Goal: Task Accomplishment & Management: Complete application form

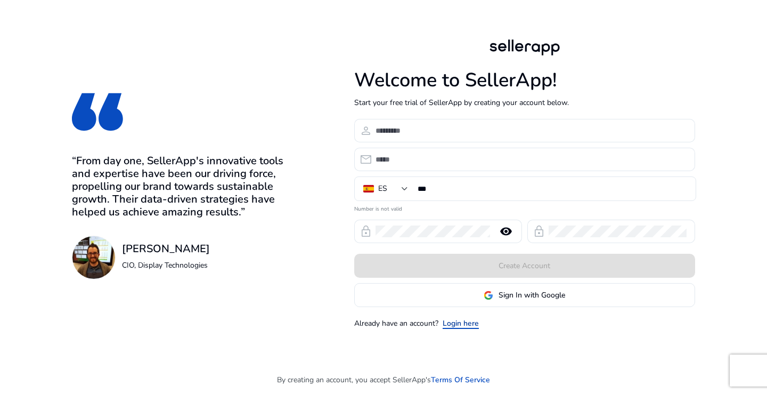
click at [466, 321] on link "Login here" at bounding box center [461, 323] width 36 height 11
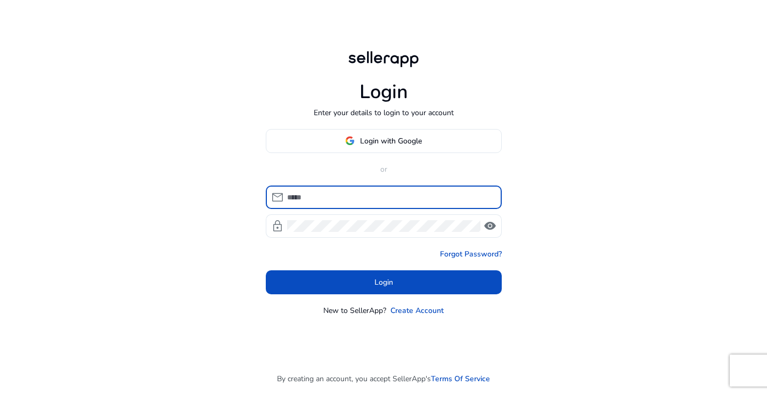
click at [393, 194] on input at bounding box center [390, 197] width 206 height 12
click at [399, 141] on span "Login with Google" at bounding box center [391, 140] width 62 height 11
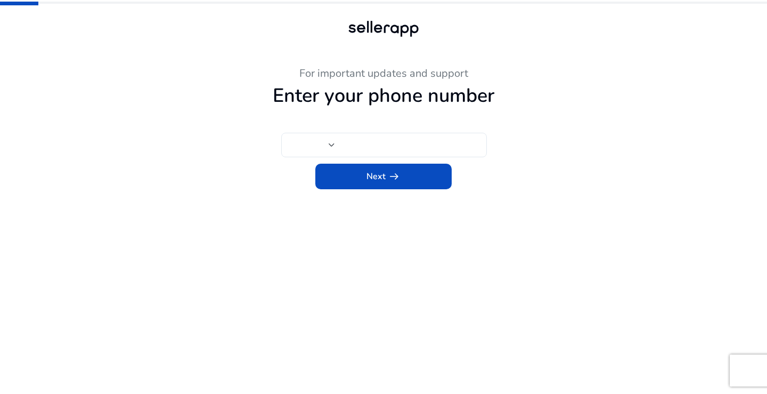
type input "***"
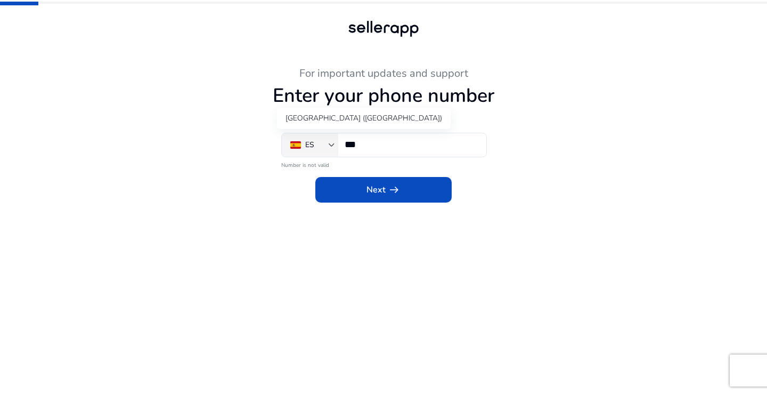
click at [329, 143] on div at bounding box center [332, 145] width 6 height 4
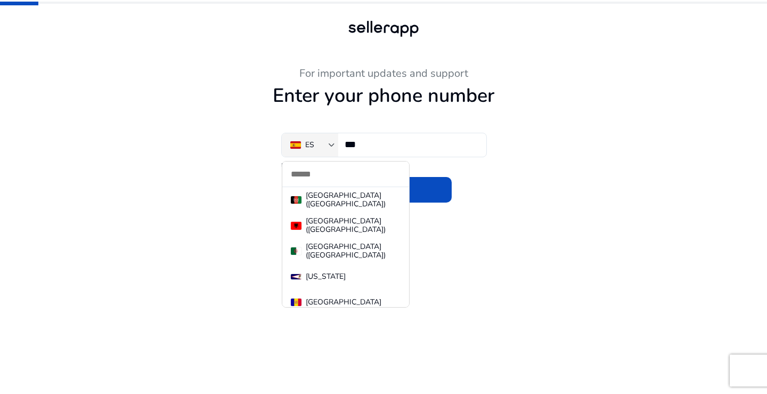
scroll to position [5071, 0]
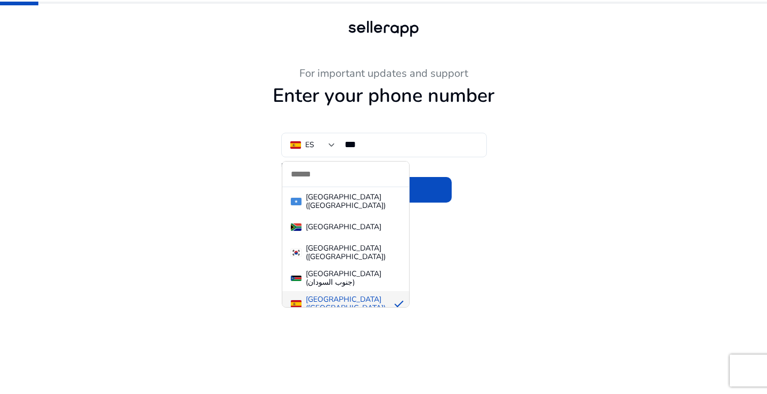
click at [319, 175] on input "dropdown search" at bounding box center [345, 173] width 127 height 25
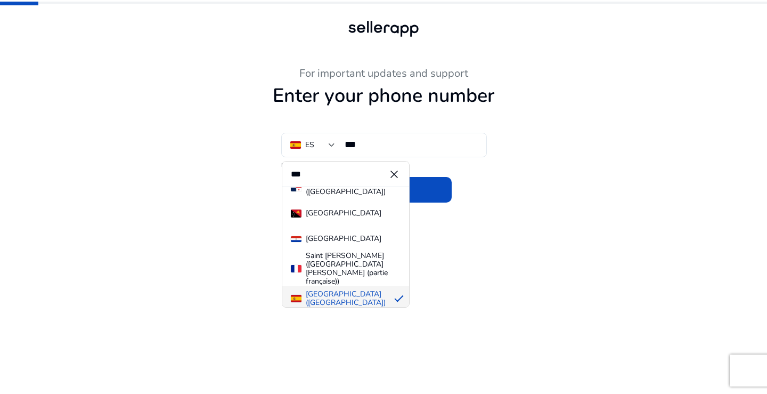
scroll to position [0, 0]
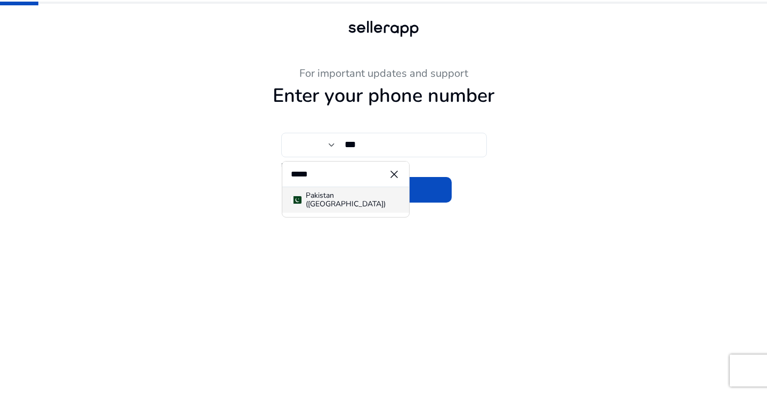
type input "*****"
click at [338, 200] on div "Pakistan (‫[GEOGRAPHIC_DATA]‬‎)" at bounding box center [353, 199] width 95 height 17
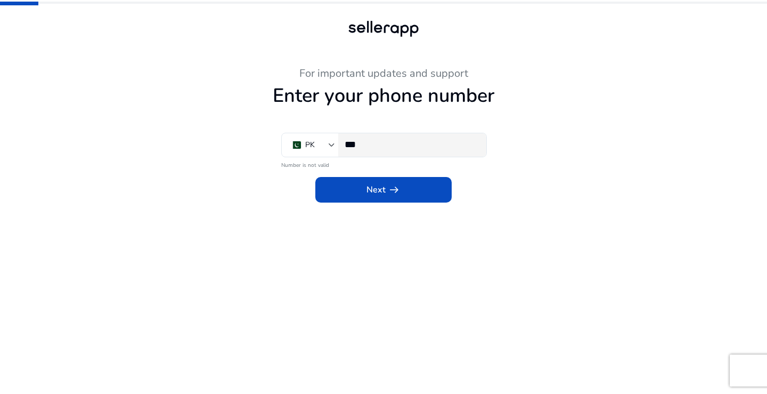
click at [391, 145] on input "***" at bounding box center [411, 145] width 133 height 12
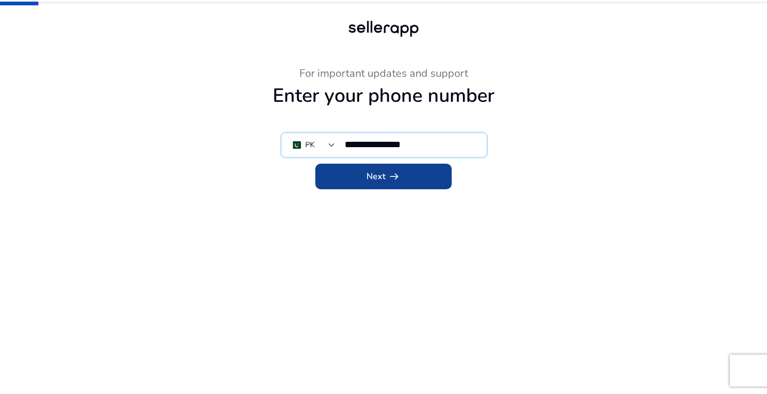
type input "**********"
click at [405, 175] on span at bounding box center [383, 177] width 136 height 26
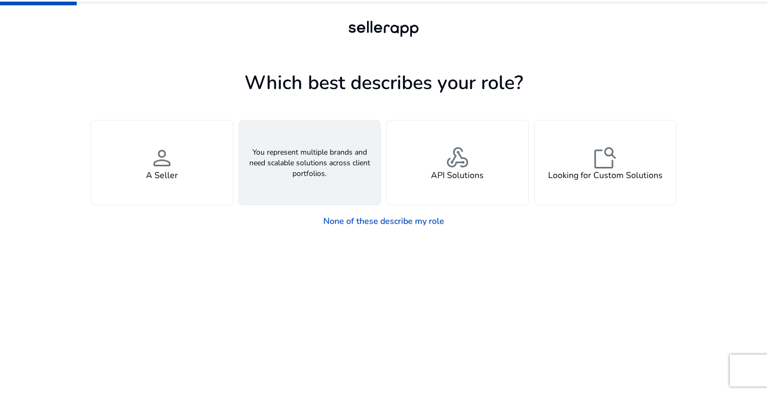
click at [300, 163] on span "groups" at bounding box center [310, 158] width 26 height 26
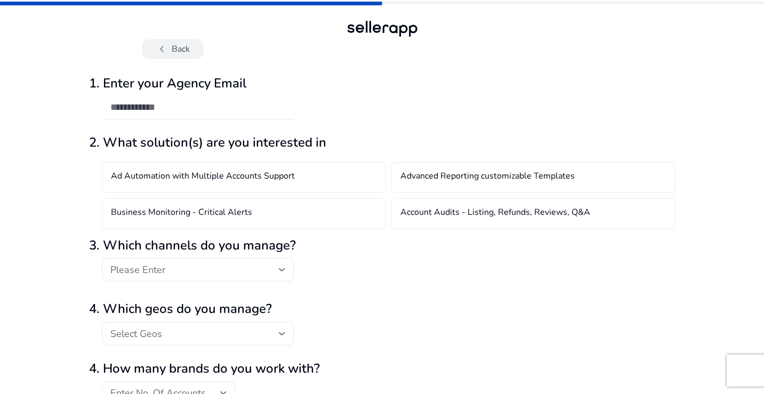
click at [165, 46] on span "chevron_left" at bounding box center [162, 49] width 13 height 13
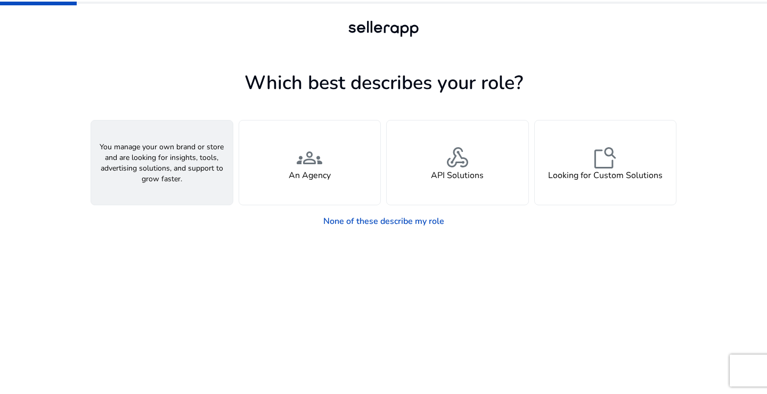
click at [168, 161] on span "person" at bounding box center [162, 158] width 26 height 26
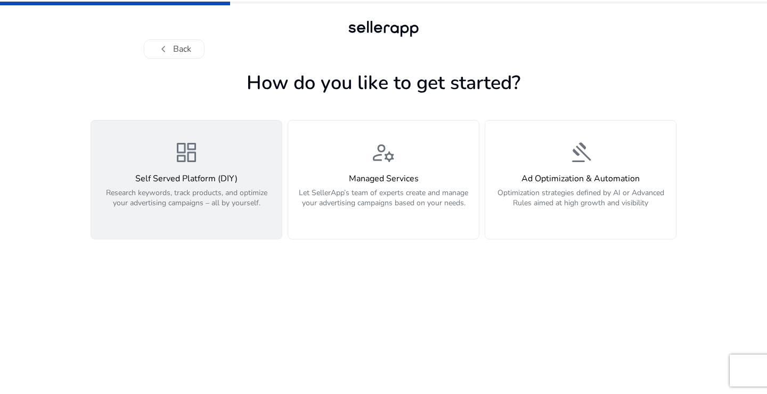
click at [143, 214] on p "Research keywords, track products, and optimize your advertising campaigns – al…" at bounding box center [187, 204] width 178 height 32
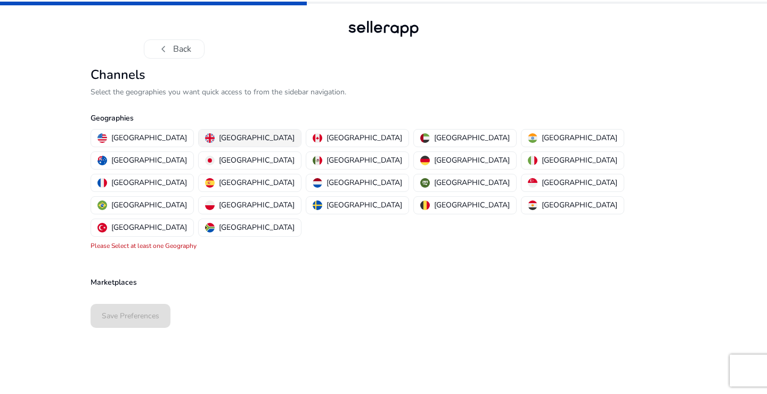
click at [219, 137] on p "[GEOGRAPHIC_DATA]" at bounding box center [257, 137] width 76 height 11
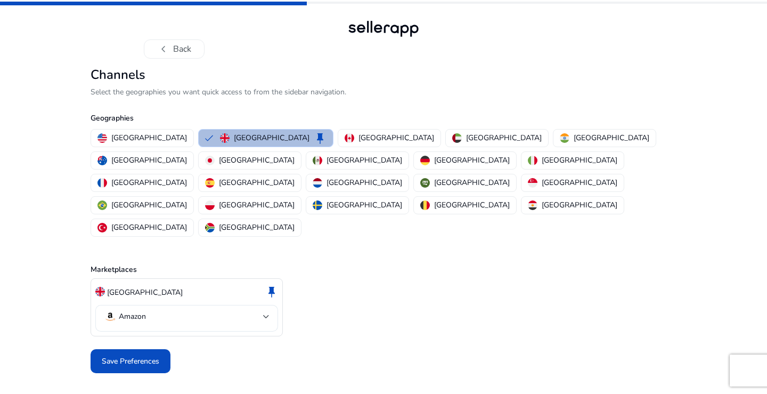
click at [216, 310] on mat-select "Amazon" at bounding box center [187, 317] width 166 height 15
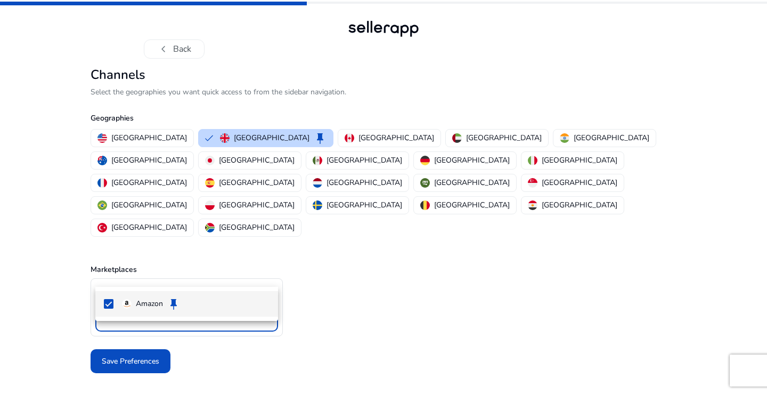
click at [296, 346] on div at bounding box center [383, 197] width 767 height 394
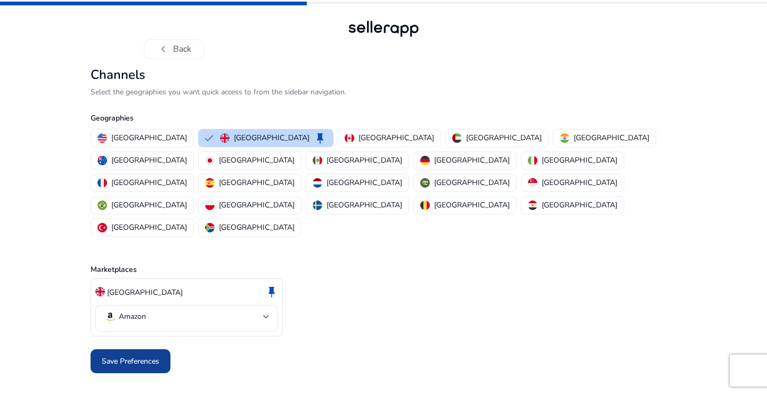
click at [151, 355] on span "Save Preferences" at bounding box center [131, 360] width 58 height 11
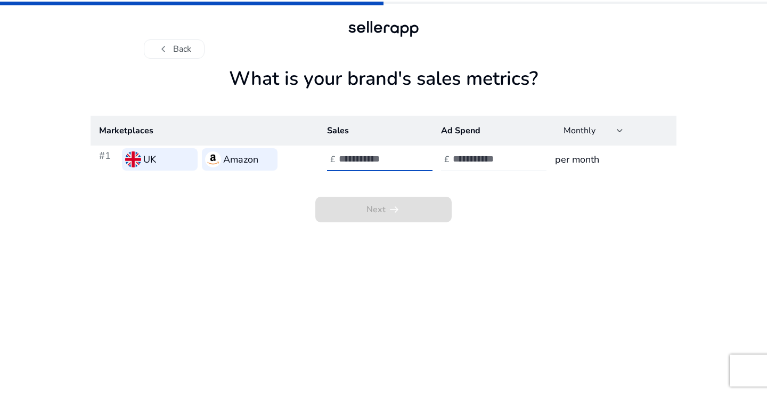
click at [370, 162] on input "number" at bounding box center [375, 159] width 72 height 12
type input "******"
click at [467, 162] on input "number" at bounding box center [489, 159] width 72 height 12
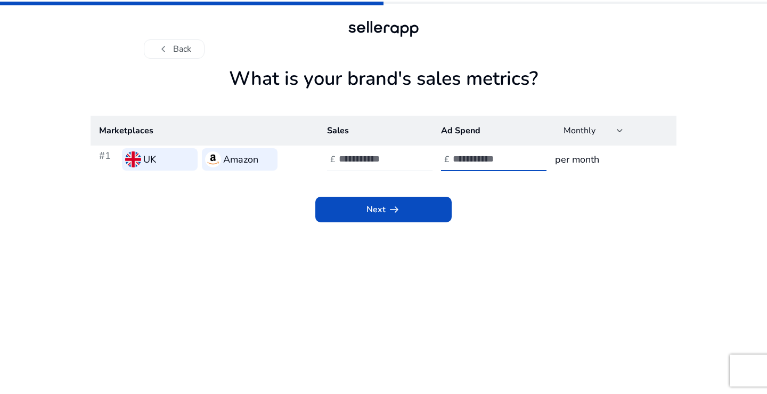
drag, startPoint x: 484, startPoint y: 156, endPoint x: 453, endPoint y: 156, distance: 30.9
click at [453, 156] on input "*****" at bounding box center [489, 159] width 72 height 12
click at [484, 156] on input "*****" at bounding box center [489, 159] width 72 height 12
drag, startPoint x: 491, startPoint y: 156, endPoint x: 453, endPoint y: 156, distance: 38.4
click at [453, 156] on input "*****" at bounding box center [489, 159] width 72 height 12
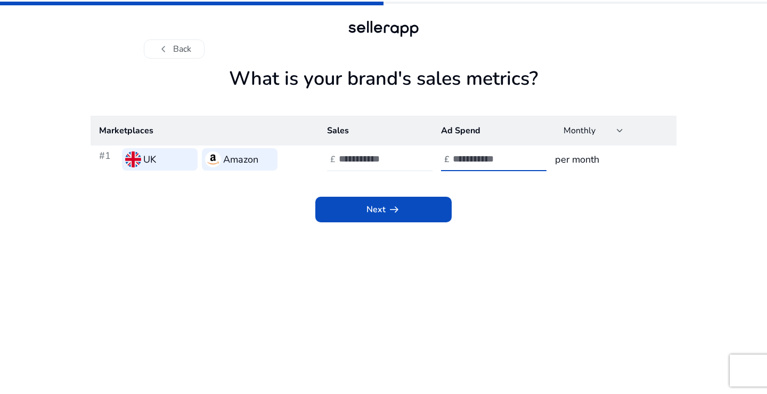
type input "*****"
click at [581, 157] on h3 "per month" at bounding box center [611, 159] width 113 height 15
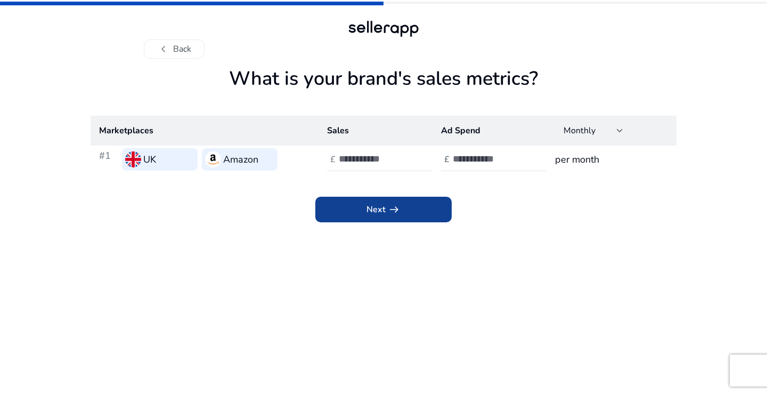
click at [382, 216] on span "Next arrow_right_alt" at bounding box center [384, 209] width 34 height 13
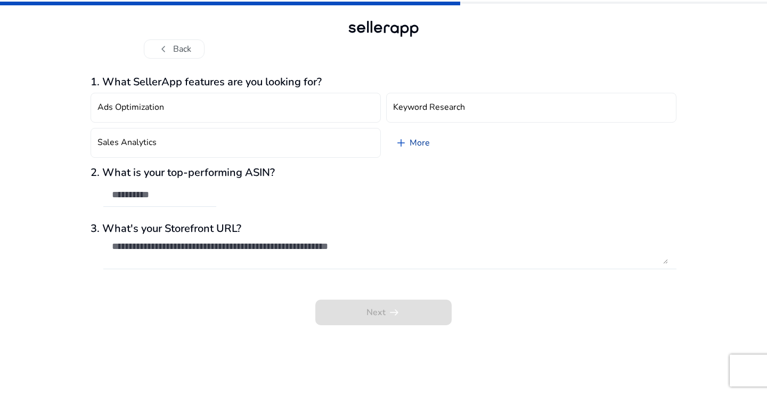
click at [420, 145] on link "add More" at bounding box center [412, 143] width 52 height 30
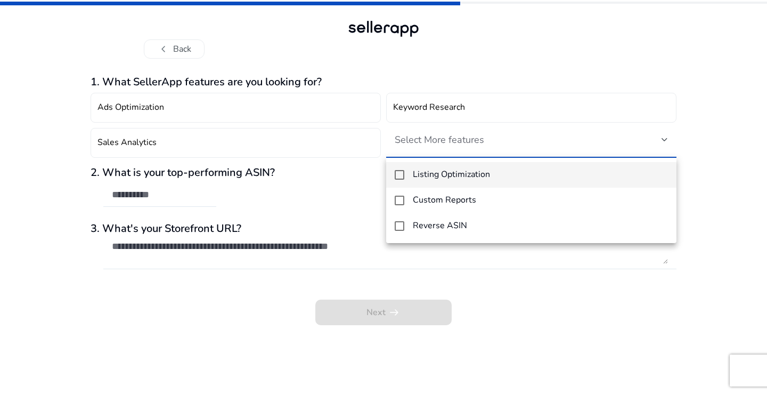
click at [149, 192] on div at bounding box center [383, 197] width 767 height 394
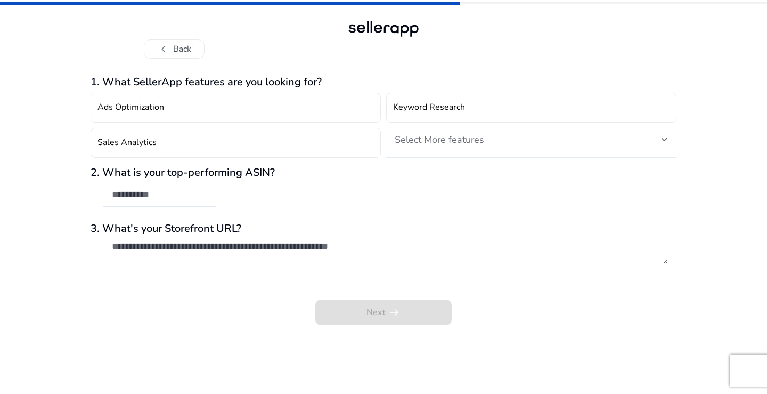
click at [443, 143] on span "Select More features" at bounding box center [440, 139] width 90 height 13
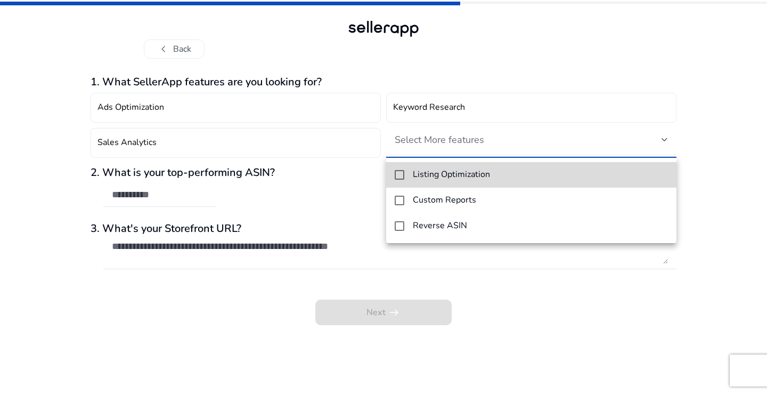
click at [406, 172] on mat-option "Listing Optimization" at bounding box center [531, 175] width 290 height 26
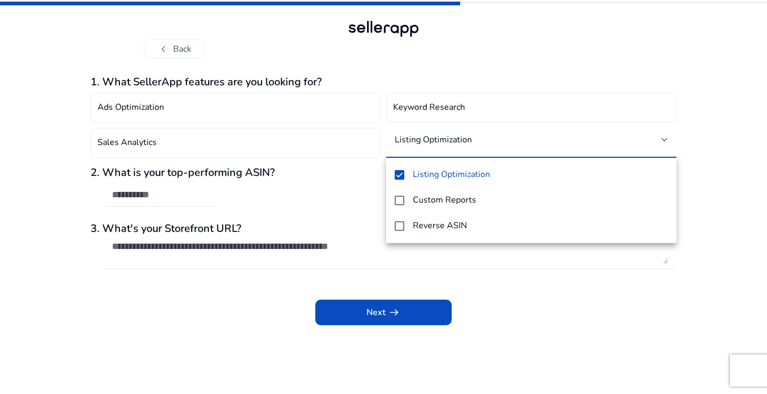
click at [161, 193] on div at bounding box center [383, 197] width 767 height 394
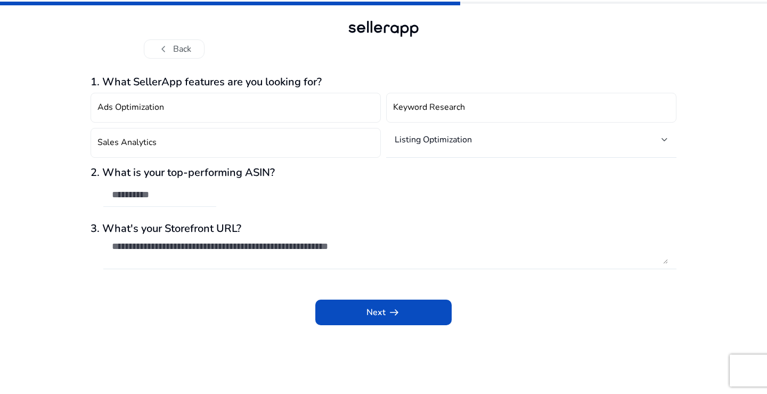
click at [151, 202] on div at bounding box center [160, 194] width 96 height 23
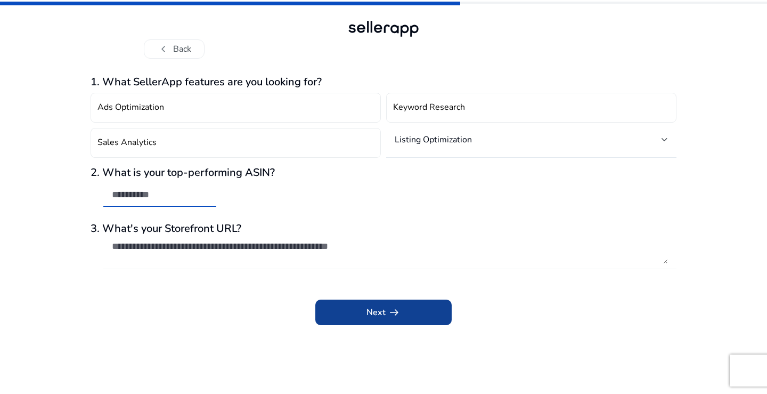
click at [350, 313] on span at bounding box center [383, 312] width 136 height 26
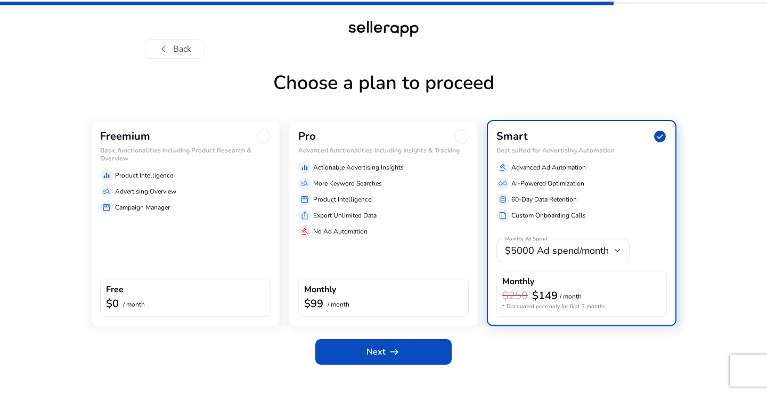
click at [172, 226] on div "Freemium Basic functionalities including Product Research & Overview equalizer …" at bounding box center [186, 223] width 190 height 206
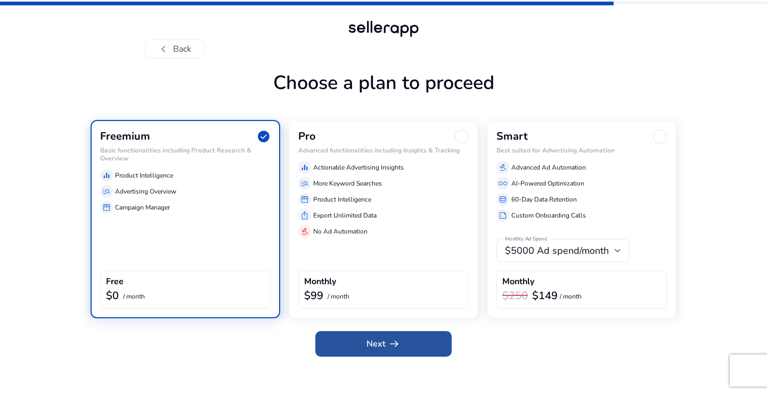
click at [416, 346] on span at bounding box center [383, 344] width 136 height 26
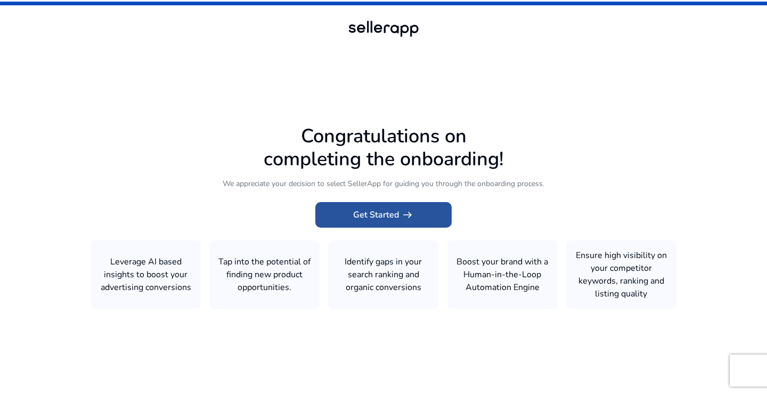
click at [393, 226] on span at bounding box center [383, 215] width 136 height 26
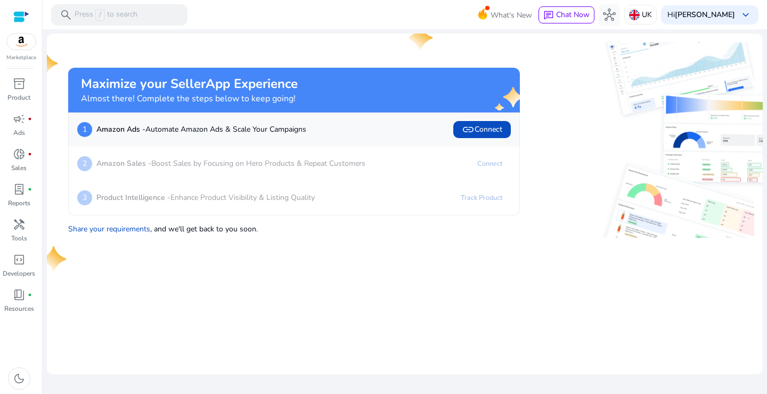
click at [159, 271] on mat-card "Maximize your SellerApp Experience Almost there! Complete the steps below to ke…" at bounding box center [405, 204] width 716 height 340
click at [12, 267] on div "code_blocks" at bounding box center [19, 259] width 30 height 17
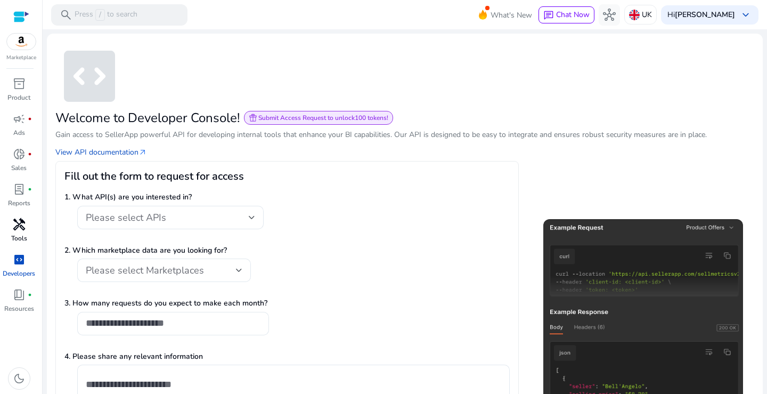
click at [20, 233] on p "Tools" at bounding box center [19, 238] width 16 height 10
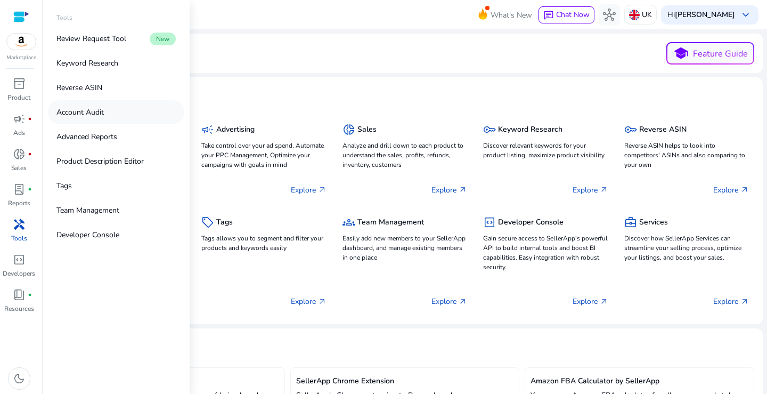
click at [99, 116] on p "Account Audit" at bounding box center [79, 112] width 47 height 11
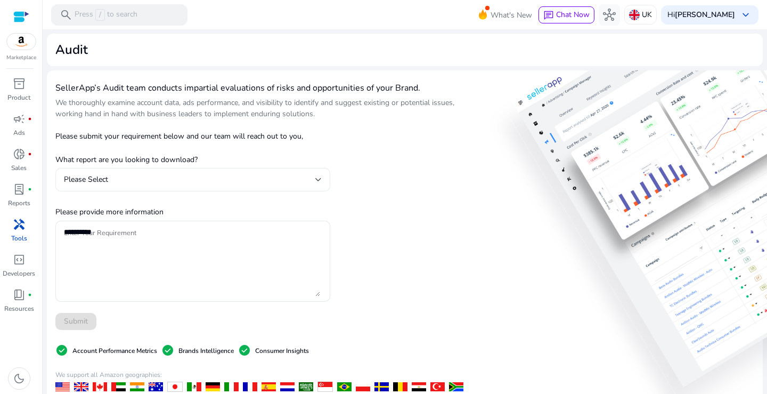
click at [166, 178] on div "Please Select" at bounding box center [189, 180] width 251 height 12
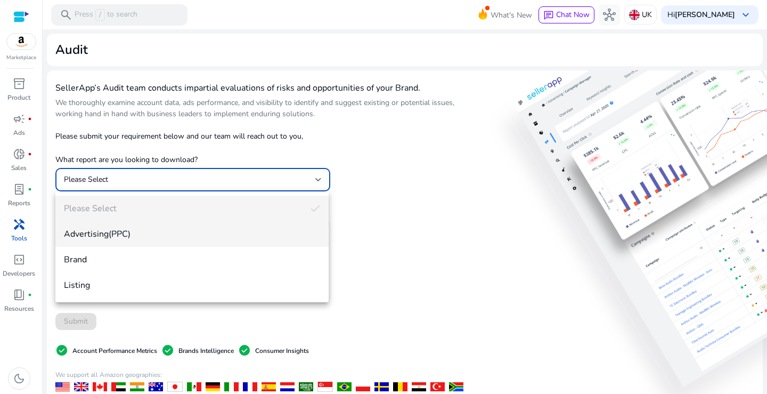
click at [130, 232] on span "Advertising(PPC)" at bounding box center [192, 234] width 256 height 12
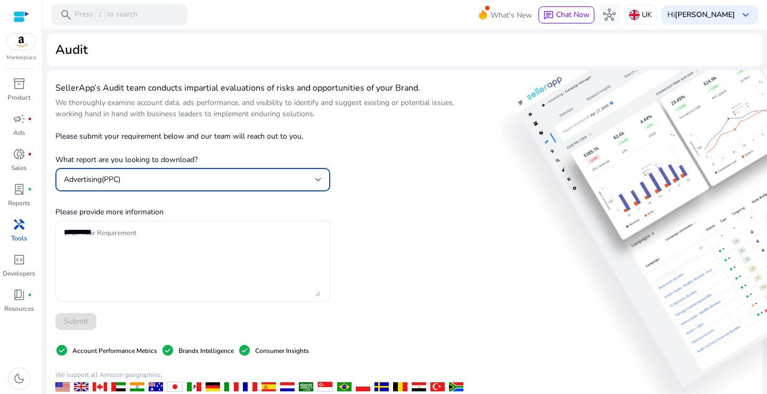
scroll to position [53, 0]
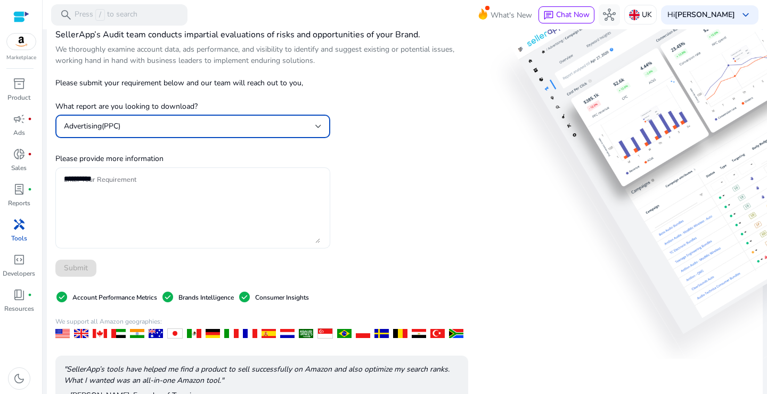
click at [158, 190] on textarea "Enter Your Requirement" at bounding box center [192, 208] width 256 height 70
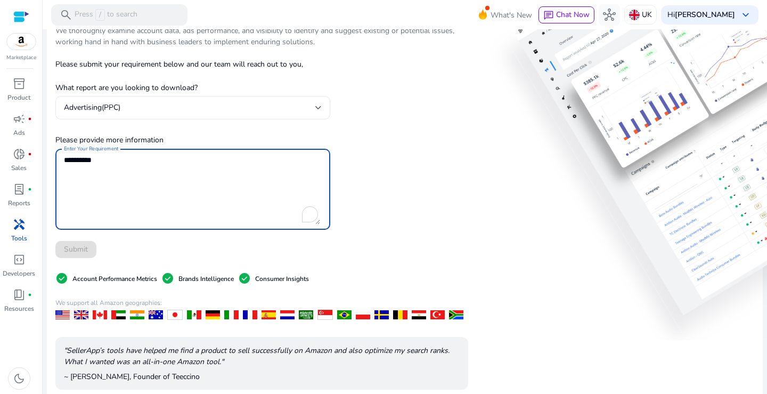
scroll to position [0, 0]
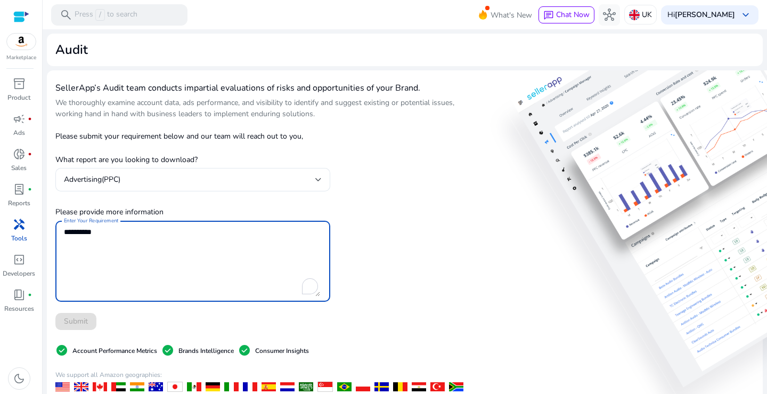
click at [375, 144] on div "SellerApp’s Audit team conducts impartial evaluations of risks and opportunitie…" at bounding box center [261, 310] width 413 height 463
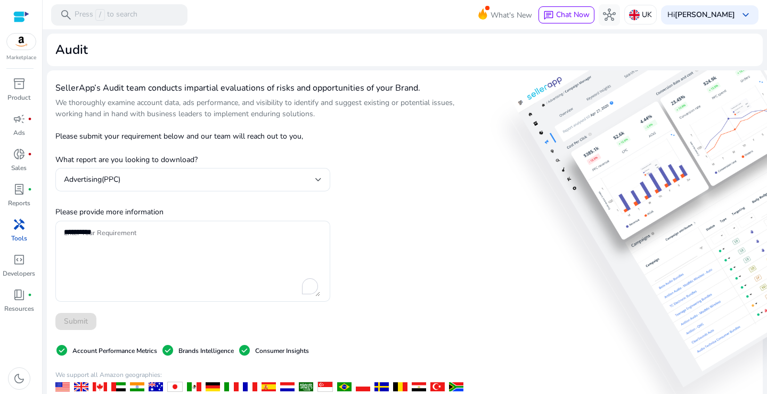
drag, startPoint x: 58, startPoint y: 87, endPoint x: 437, endPoint y: 85, distance: 379.9
click at [430, 85] on h4 "SellerApp’s Audit team conducts impartial evaluations of risks and opportunitie…" at bounding box center [261, 88] width 413 height 10
click at [439, 85] on h4 "SellerApp’s Audit team conducts impartial evaluations of risks and opportunitie…" at bounding box center [261, 88] width 413 height 10
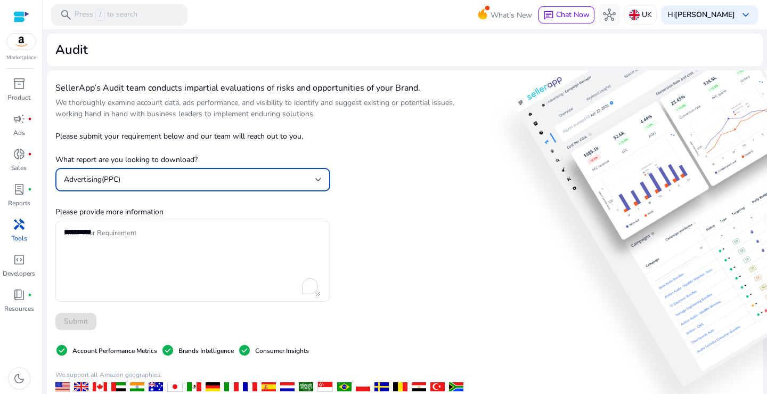
click at [170, 184] on div "Advertising(PPC)" at bounding box center [189, 180] width 251 height 12
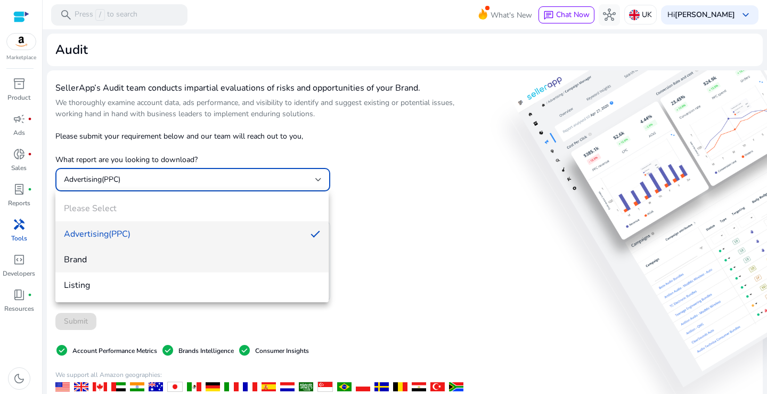
click at [101, 257] on span "Brand" at bounding box center [192, 260] width 256 height 12
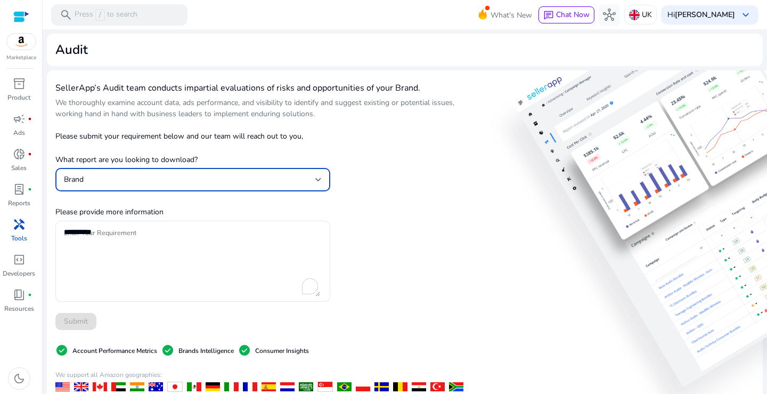
click at [145, 183] on div "Brand" at bounding box center [189, 180] width 251 height 12
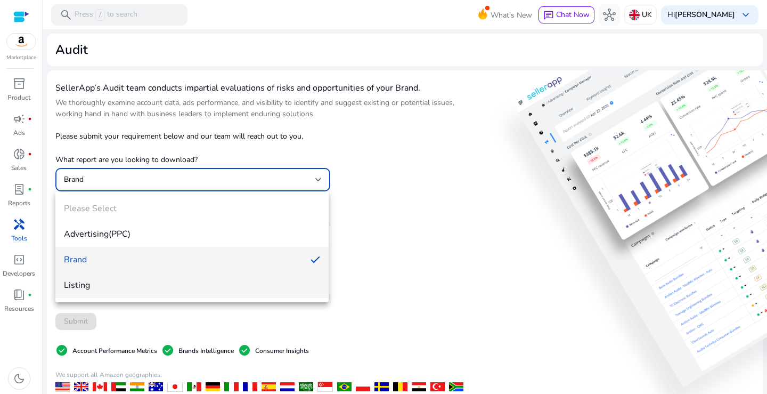
click at [105, 281] on span "Listing" at bounding box center [192, 285] width 256 height 12
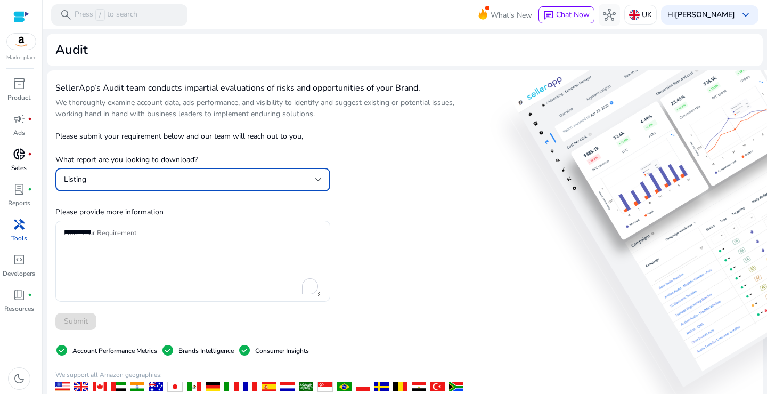
click at [14, 157] on span "donut_small" at bounding box center [19, 154] width 13 height 13
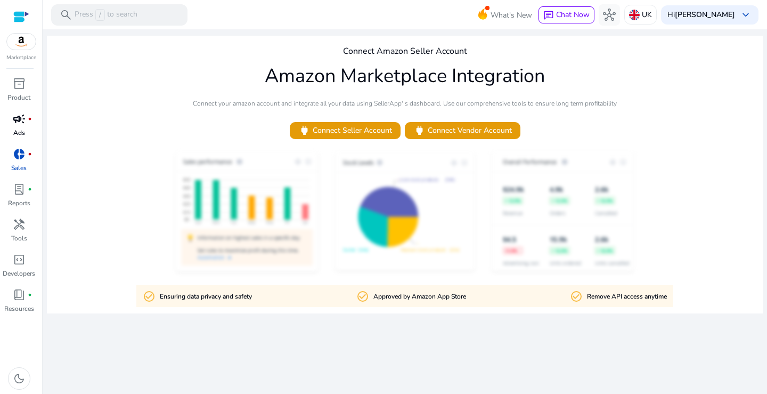
click at [18, 121] on span "campaign" at bounding box center [19, 118] width 13 height 13
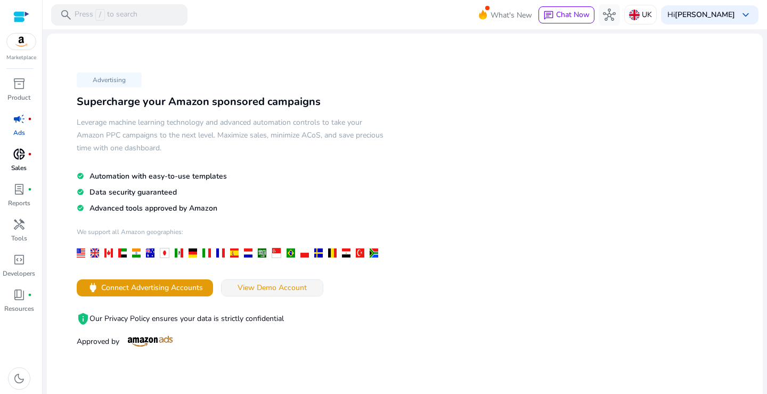
click at [282, 291] on span "View Demo Account" at bounding box center [272, 287] width 69 height 11
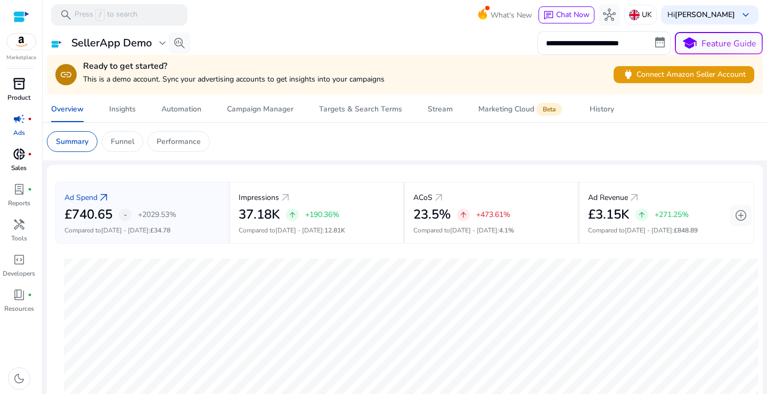
click at [17, 93] on p "Product" at bounding box center [18, 98] width 23 height 10
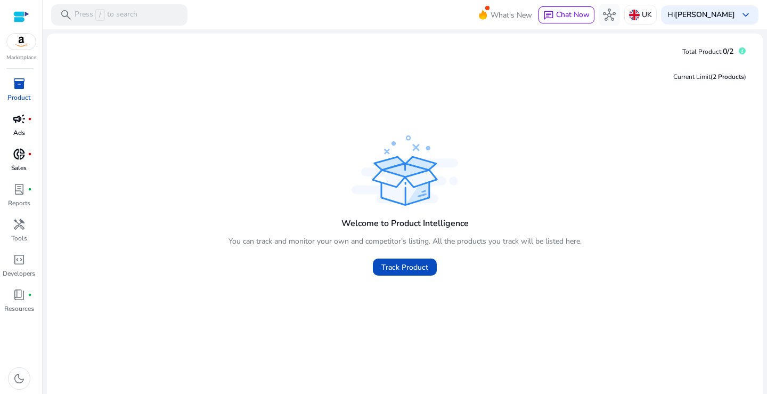
click at [26, 22] on div at bounding box center [21, 17] width 16 height 12
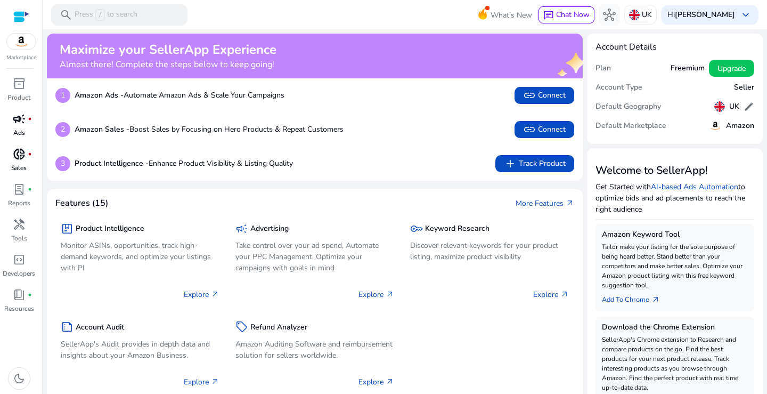
click at [115, 167] on b "Product Intelligence -" at bounding box center [112, 163] width 74 height 10
click at [223, 154] on div "3 Product Intelligence - Enhance Product Visibility & Listing Quality add Track…" at bounding box center [315, 164] width 536 height 34
click at [686, 69] on h5 "Freemium" at bounding box center [688, 68] width 34 height 9
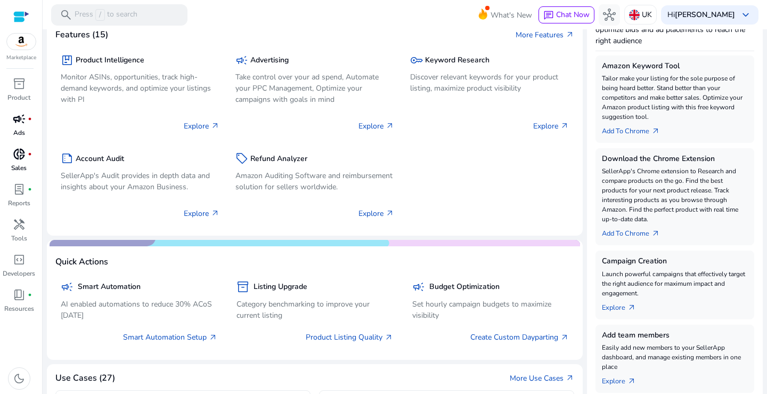
scroll to position [2, 0]
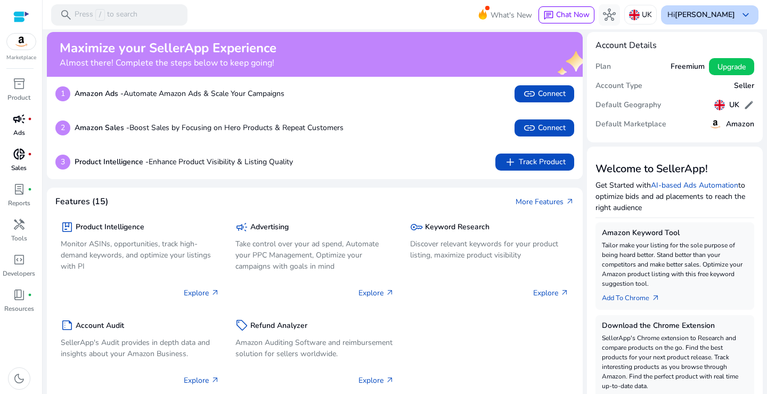
click at [678, 11] on b "[PERSON_NAME]" at bounding box center [705, 15] width 60 height 10
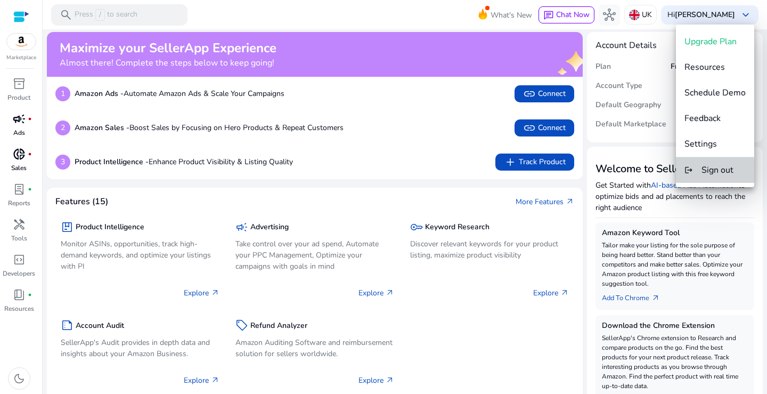
click at [706, 174] on span "Sign out" at bounding box center [718, 170] width 32 height 12
